Goal: Information Seeking & Learning: Find specific page/section

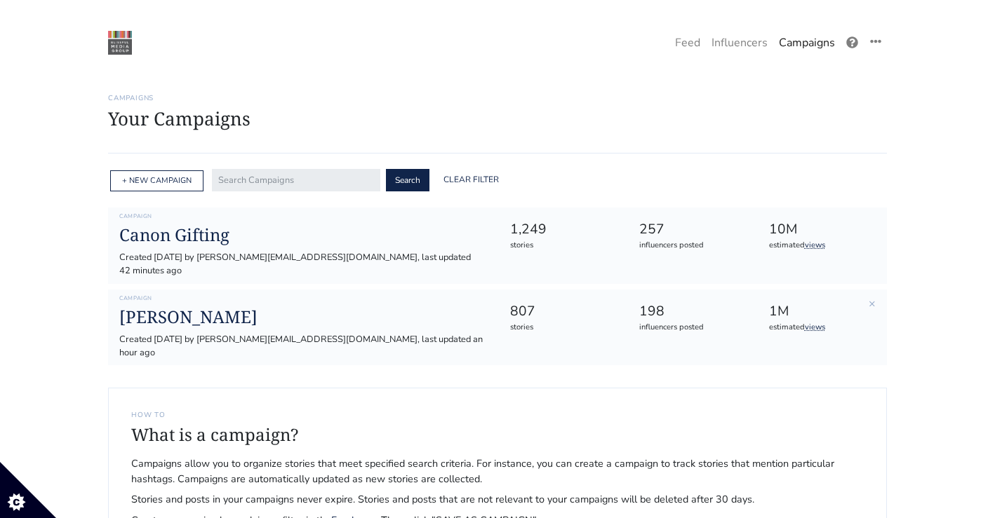
scroll to position [77, 0]
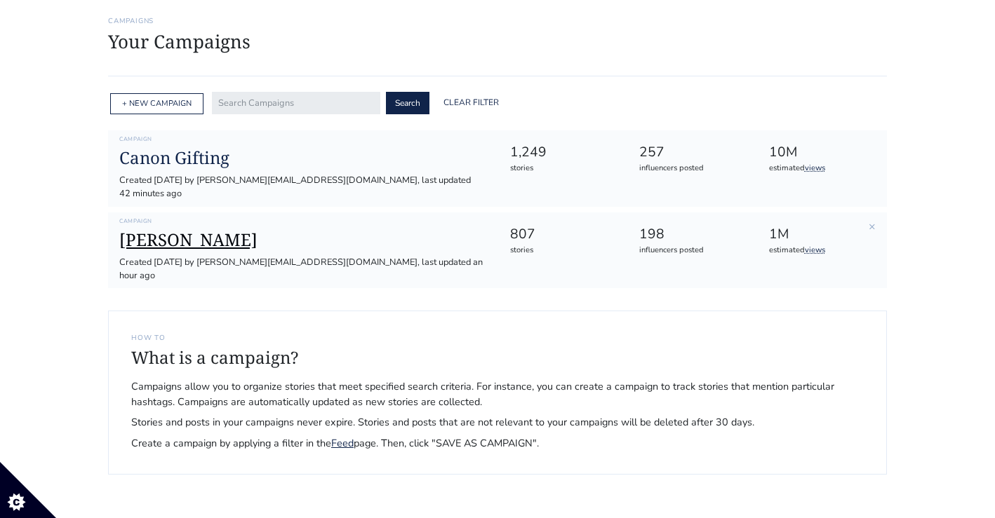
click at [166, 230] on h1 "[PERSON_NAME]" at bounding box center [303, 240] width 368 height 20
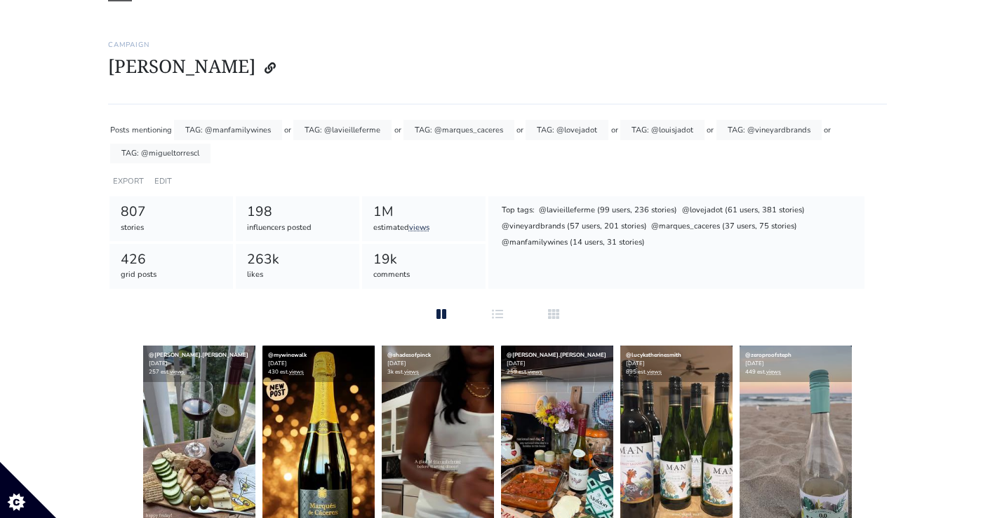
scroll to position [79, 0]
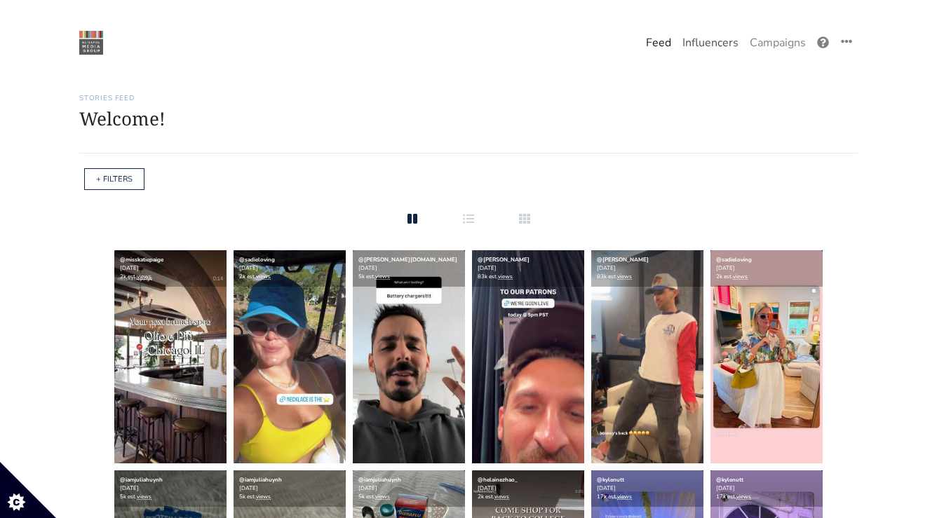
click at [719, 41] on link "Influencers" at bounding box center [710, 43] width 67 height 28
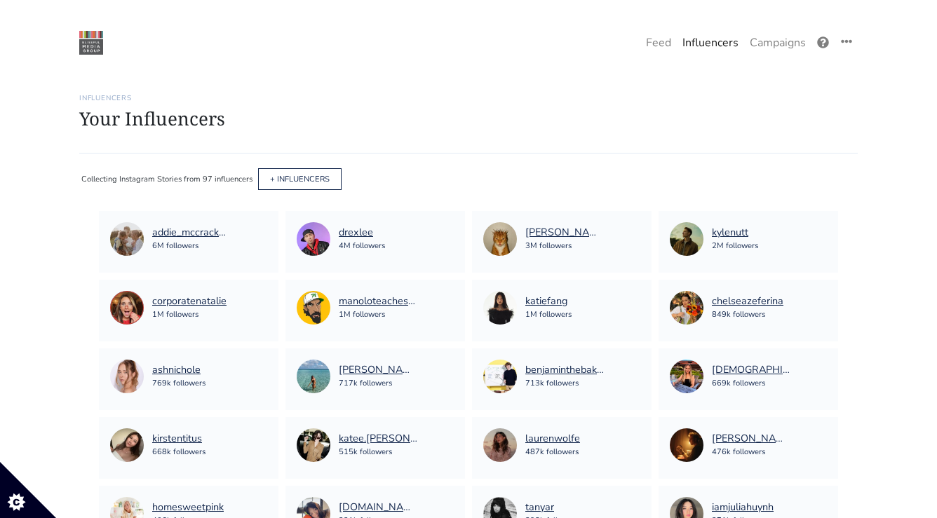
scroll to position [3, 0]
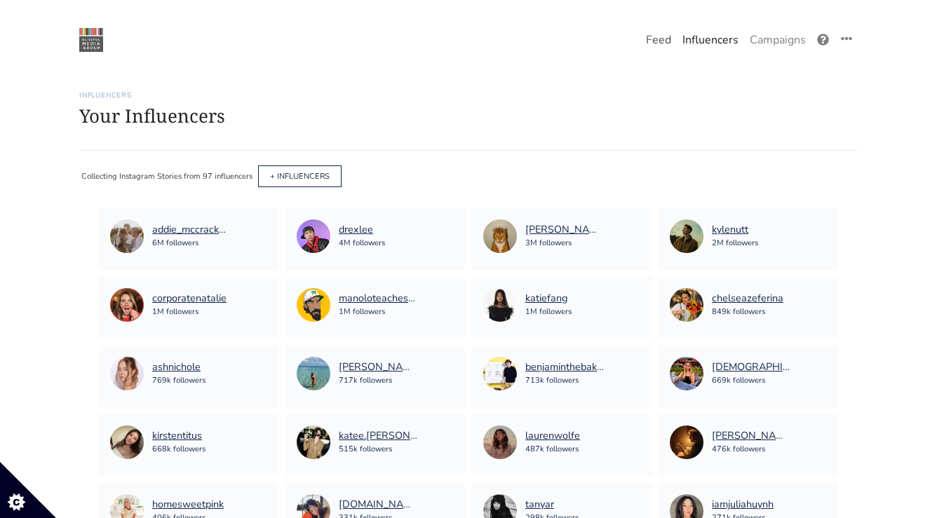
click at [659, 46] on link "Feed" at bounding box center [658, 40] width 36 height 28
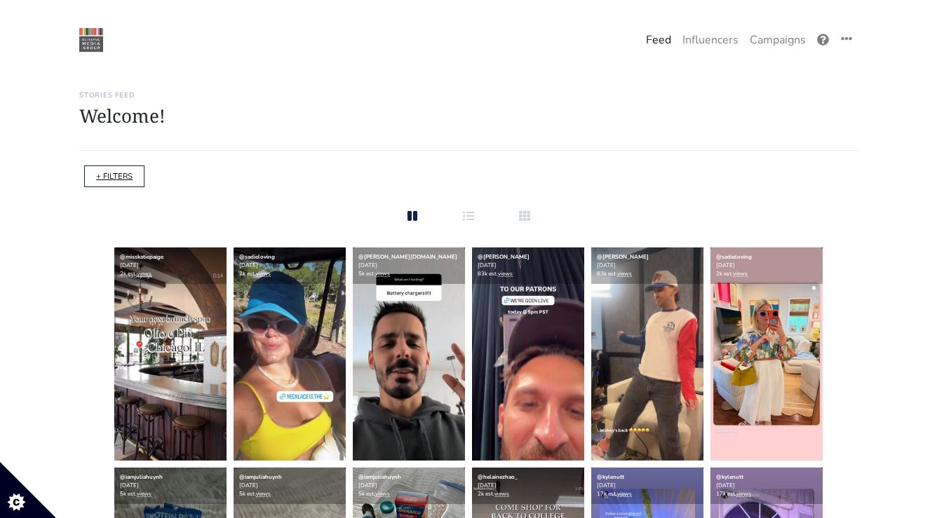
click at [105, 180] on link "+ FILTERS" at bounding box center [114, 176] width 36 height 11
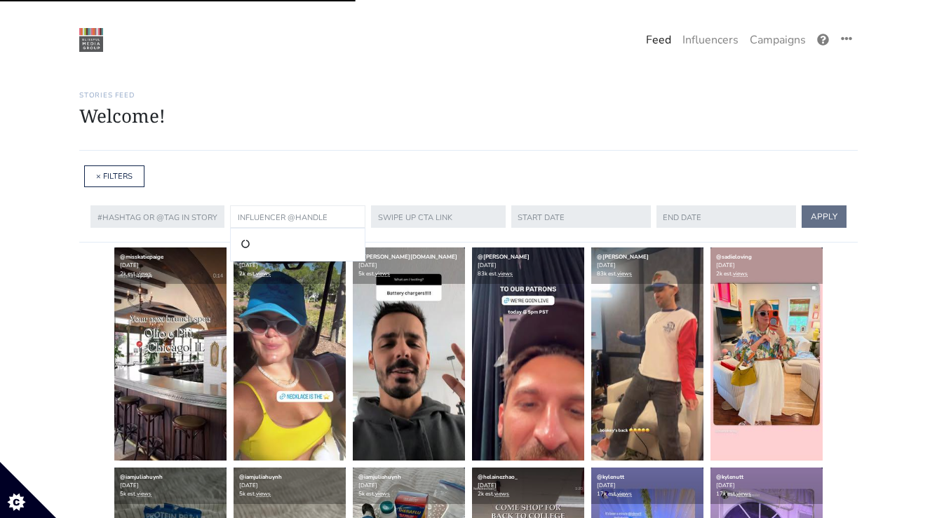
click at [316, 216] on input "text" at bounding box center [297, 217] width 135 height 22
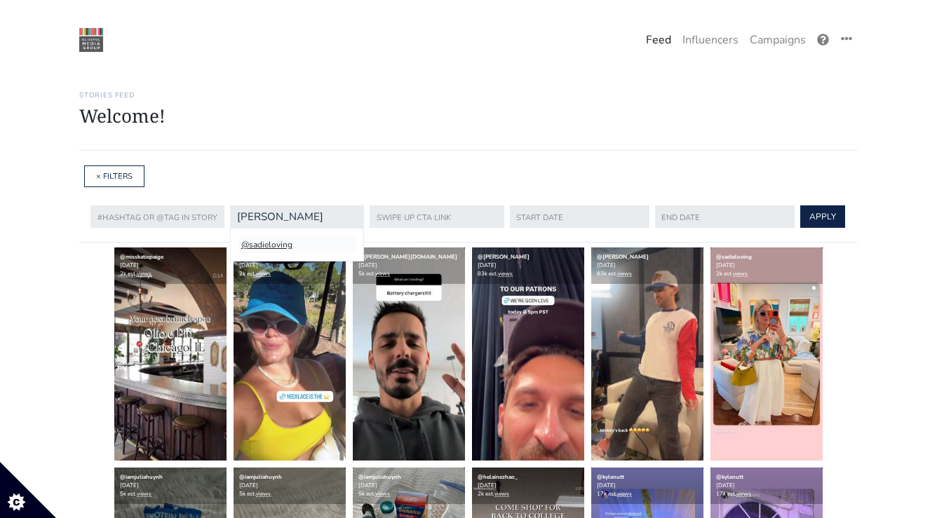
click at [284, 245] on li "@sadieloving" at bounding box center [296, 244] width 117 height 17
type input "sadieloving"
click at [809, 228] on form "@sadieloving sadieloving APPLY" at bounding box center [468, 217] width 756 height 28
click at [807, 218] on button "APPLY" at bounding box center [822, 217] width 45 height 22
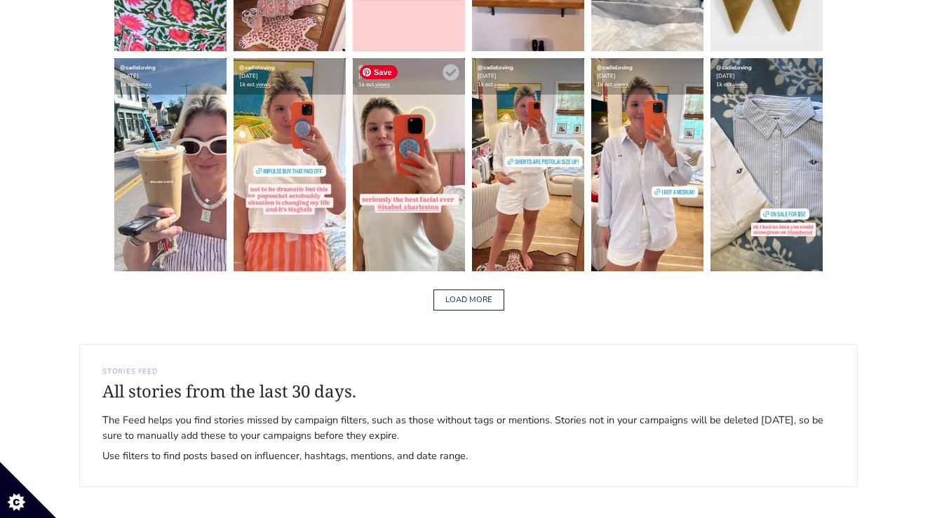
scroll to position [2189, 0]
